Goal: Download file/media

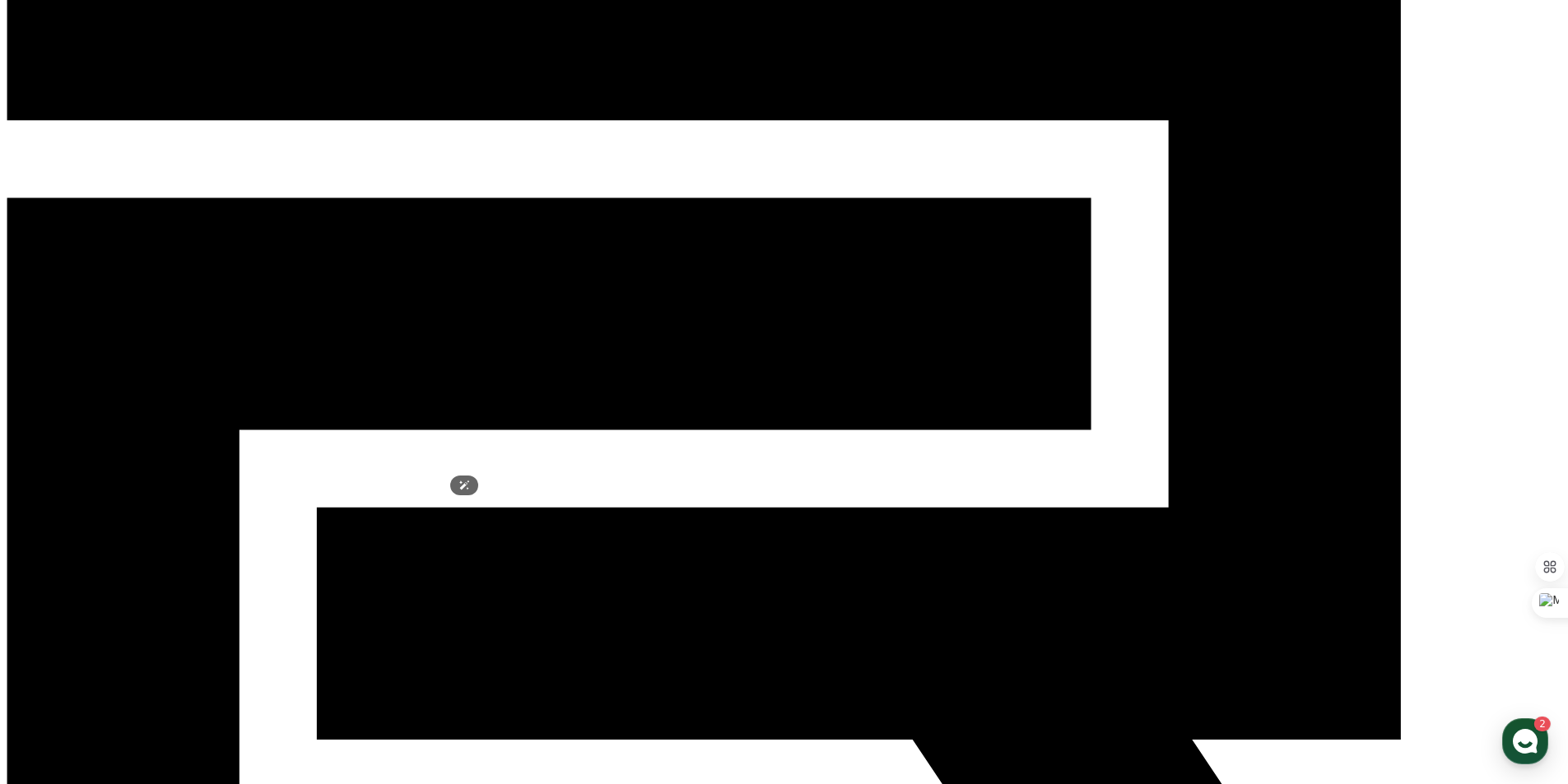
scroll to position [164, 0]
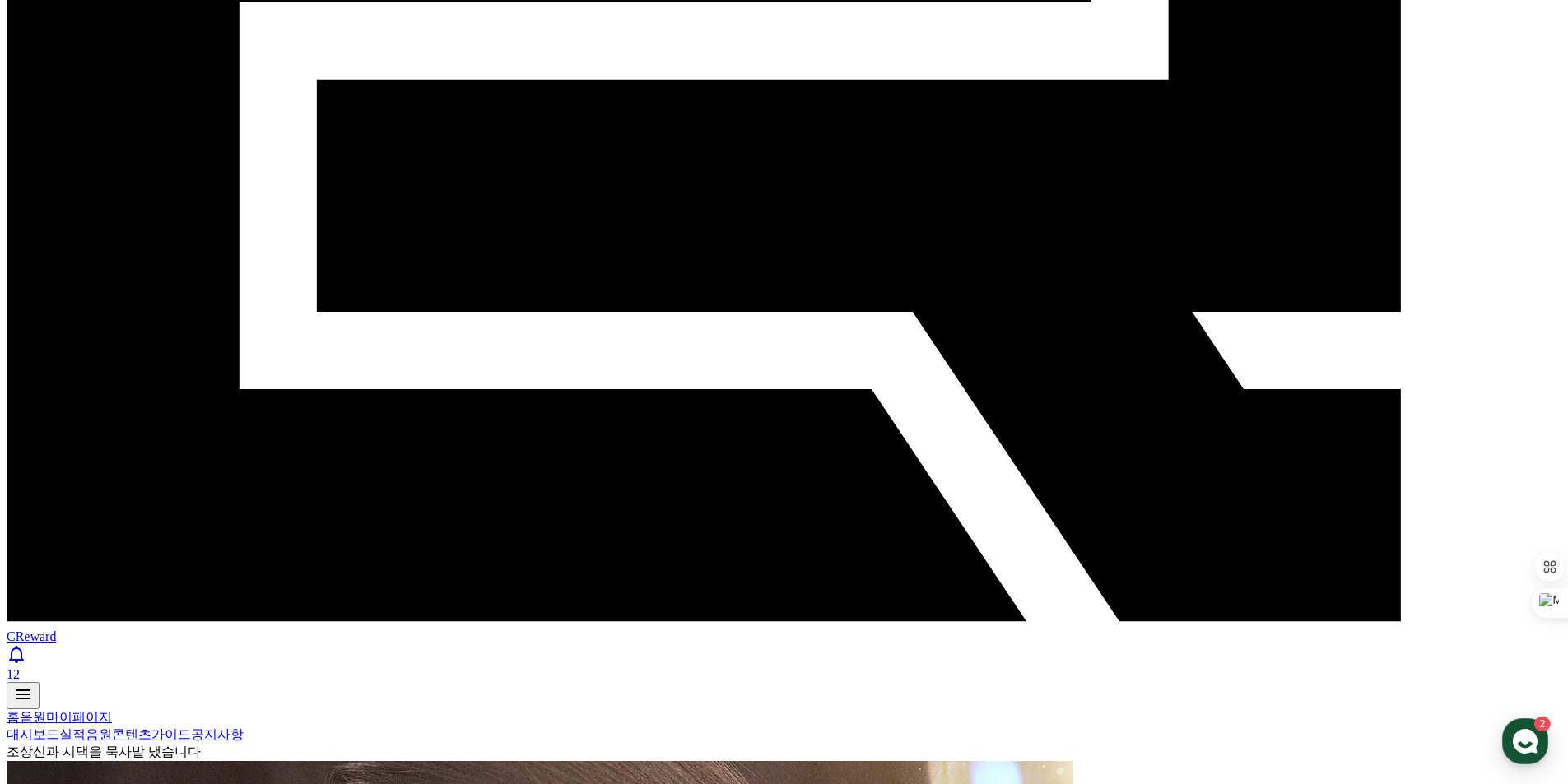
scroll to position [576, 0]
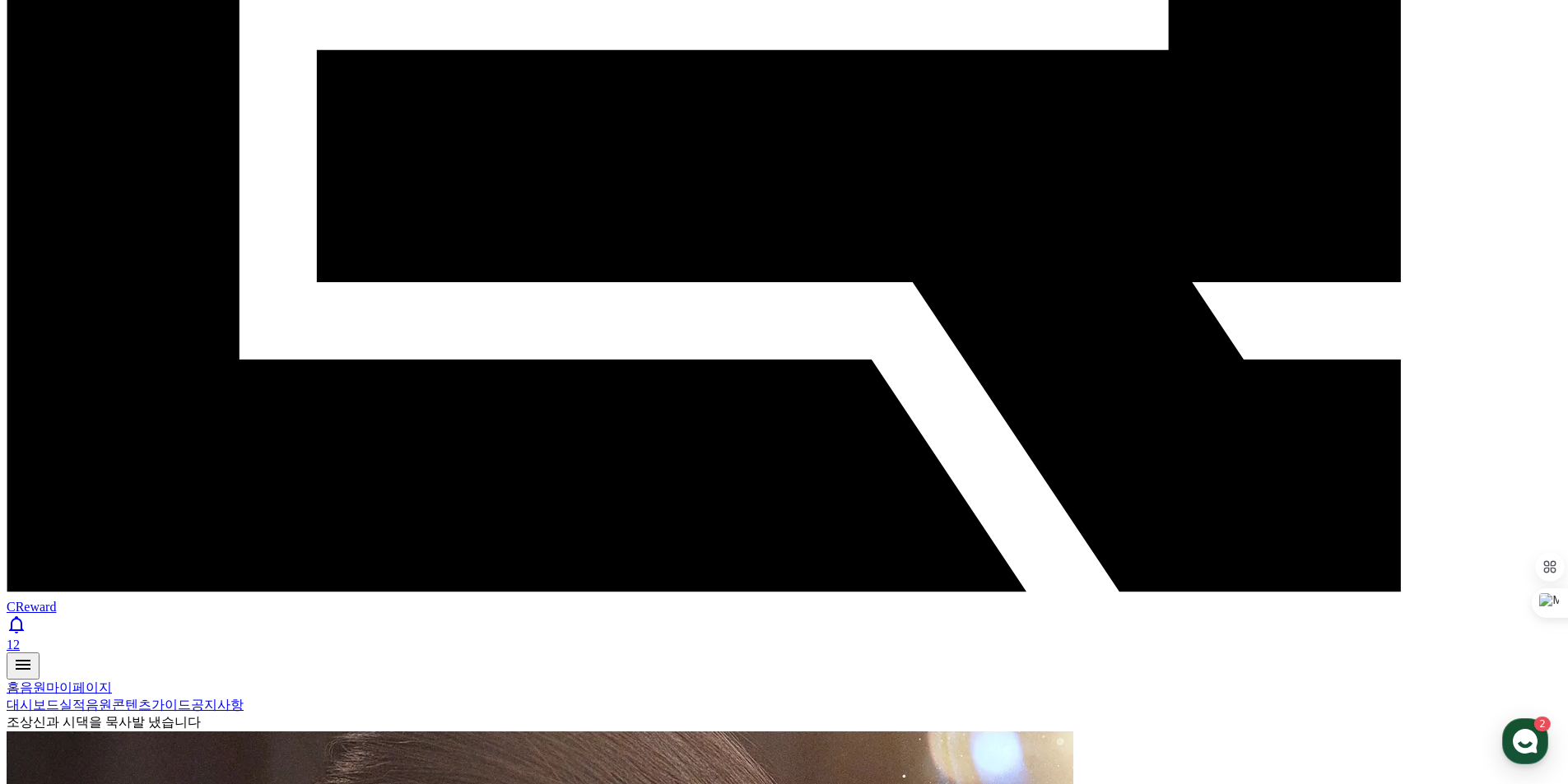
select select "**********"
